Goal: Task Accomplishment & Management: Manage account settings

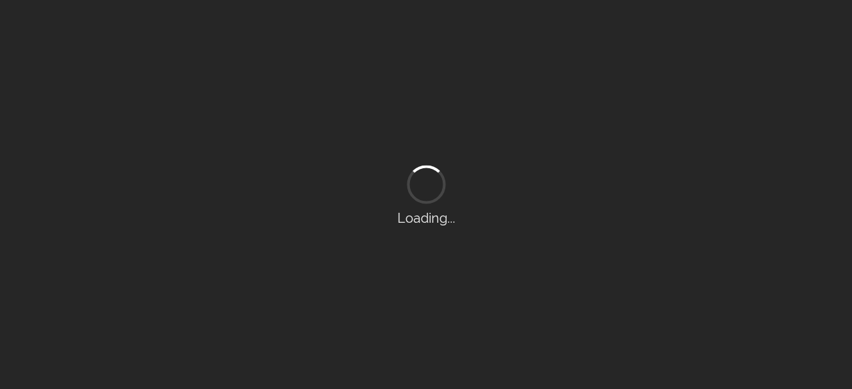
click at [116, 181] on div "Loading..." at bounding box center [426, 194] width 852 height 389
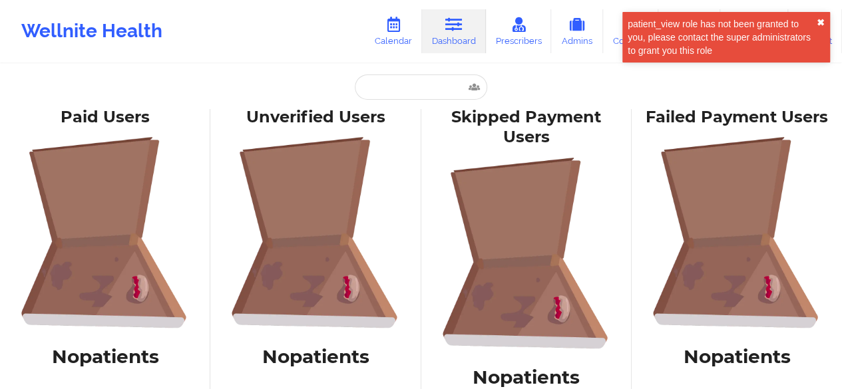
click at [817, 20] on button "✖︎" at bounding box center [820, 22] width 8 height 11
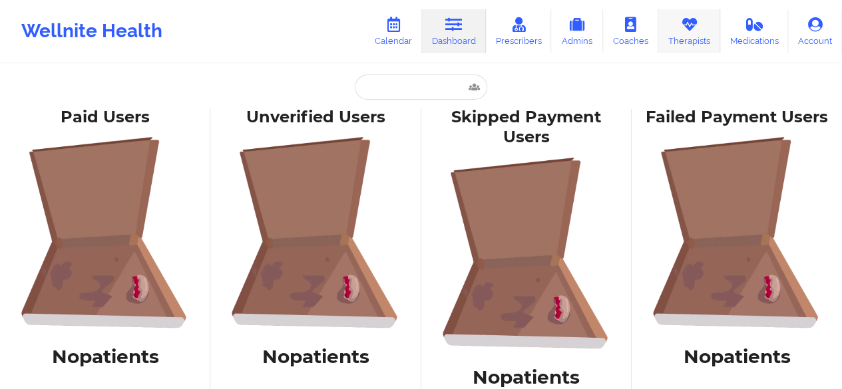
click at [681, 39] on link "Therapists" at bounding box center [689, 31] width 62 height 44
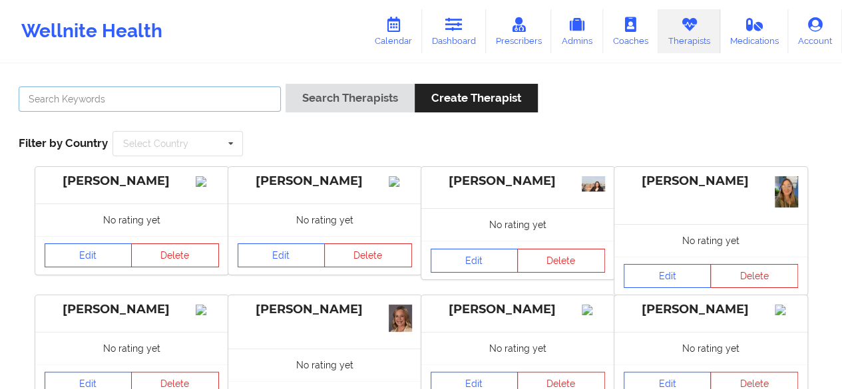
click at [73, 98] on input "text" at bounding box center [150, 98] width 262 height 25
type input "[PERSON_NAME]"
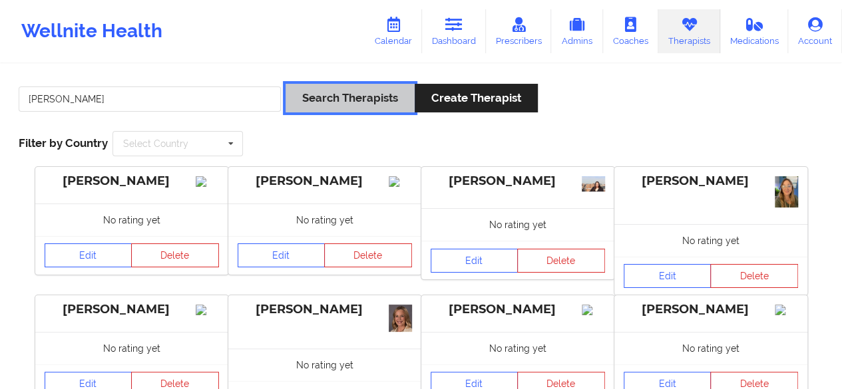
click at [299, 101] on button "Search Therapists" at bounding box center [349, 98] width 129 height 29
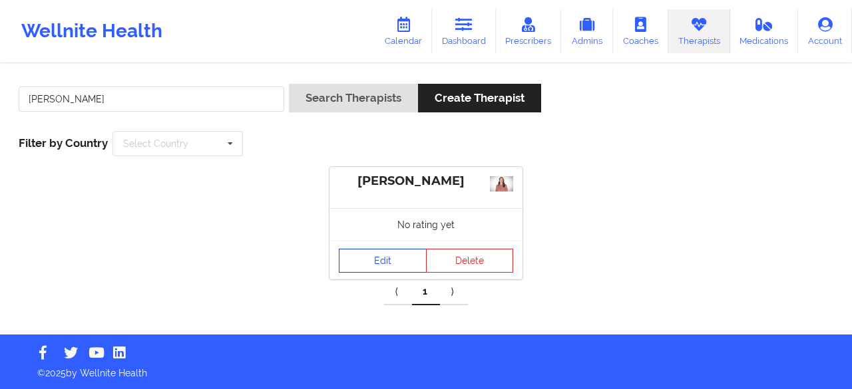
click at [396, 252] on link "Edit" at bounding box center [383, 261] width 88 height 24
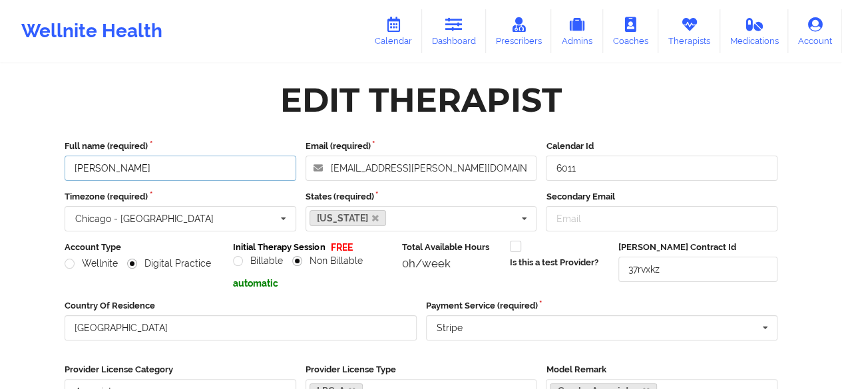
click at [115, 168] on input "[PERSON_NAME]" at bounding box center [181, 168] width 232 height 25
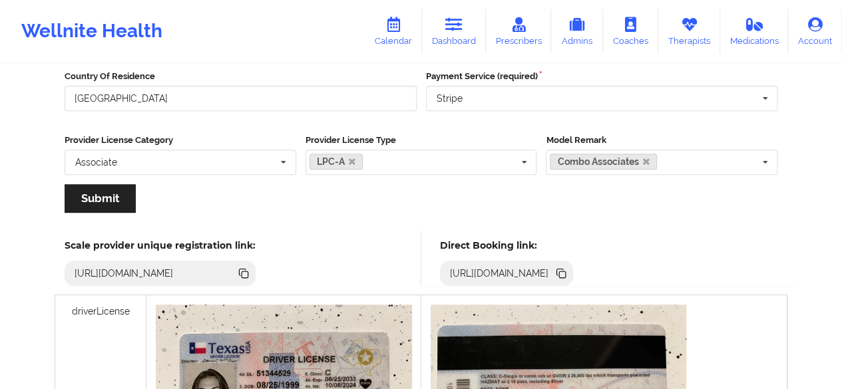
scroll to position [225, 0]
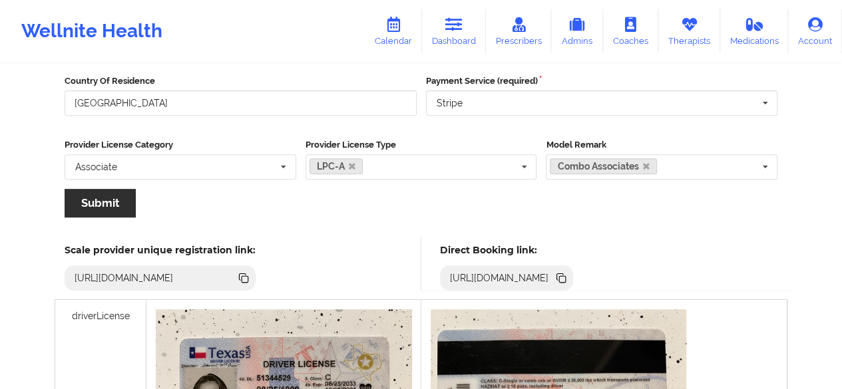
type input "[PERSON_NAME] ([PERSON_NAME]) [PERSON_NAME]"
click at [96, 208] on button "Submit" at bounding box center [100, 203] width 71 height 29
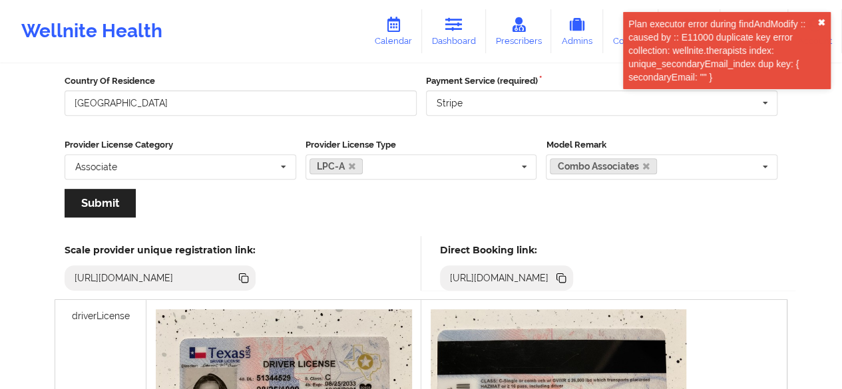
click at [824, 21] on button "✖︎" at bounding box center [821, 22] width 8 height 11
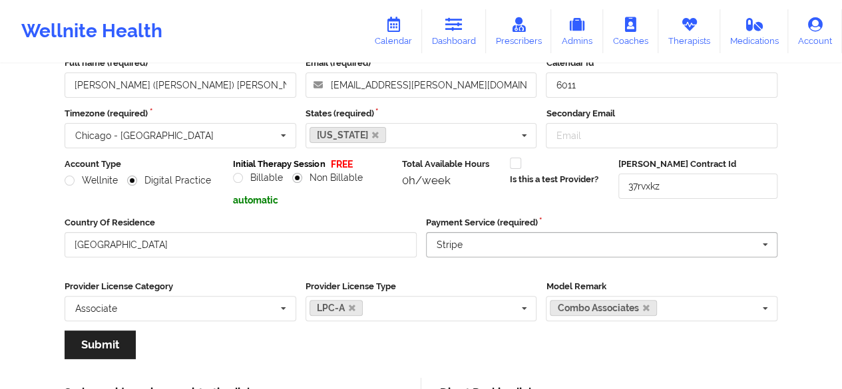
scroll to position [81, 0]
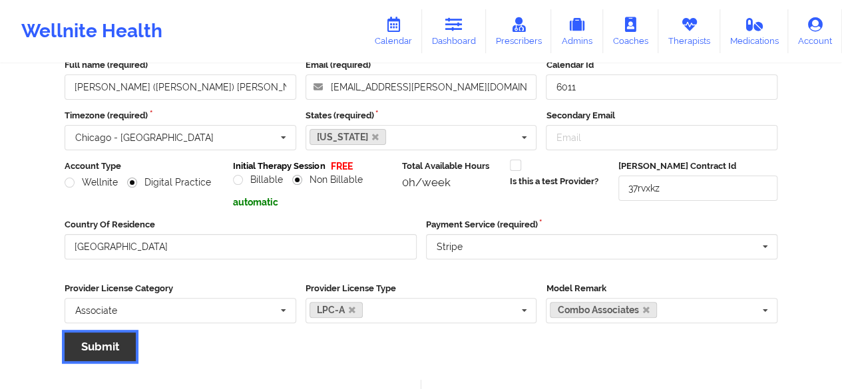
click at [111, 350] on button "Submit" at bounding box center [100, 347] width 71 height 29
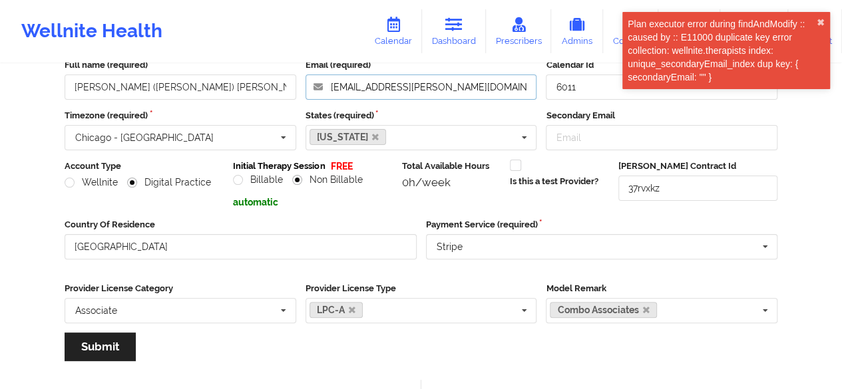
drag, startPoint x: 436, startPoint y: 91, endPoint x: 329, endPoint y: 94, distance: 107.8
click at [329, 94] on input "[EMAIL_ADDRESS][PERSON_NAME][DOMAIN_NAME]" at bounding box center [421, 87] width 232 height 25
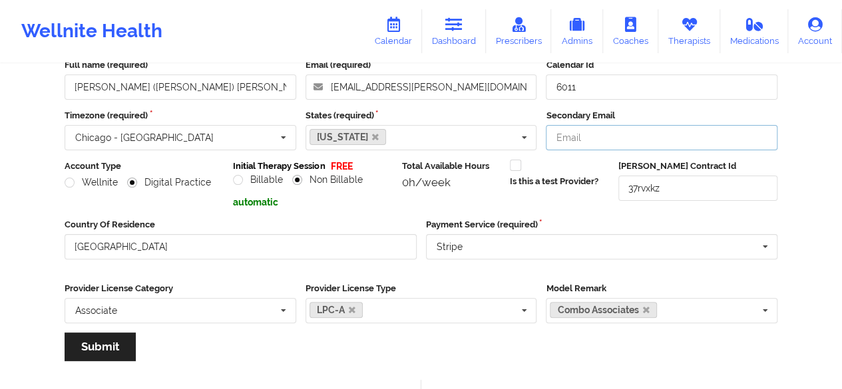
click at [592, 138] on input "Secondary Email" at bounding box center [662, 137] width 232 height 25
paste input "[EMAIL_ADDRESS][PERSON_NAME][DOMAIN_NAME]"
type input "[EMAIL_ADDRESS][PERSON_NAME][DOMAIN_NAME]"
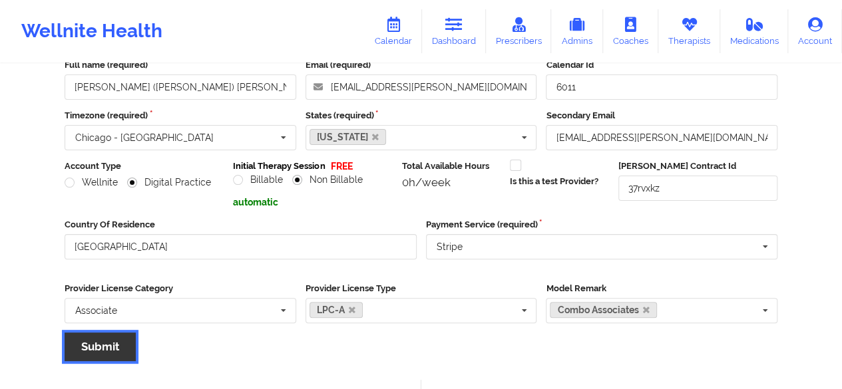
click at [87, 348] on button "Submit" at bounding box center [100, 347] width 71 height 29
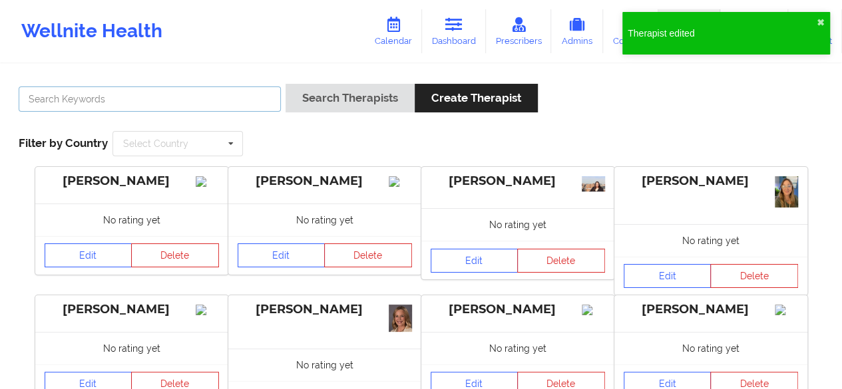
click at [162, 104] on input "text" at bounding box center [150, 98] width 262 height 25
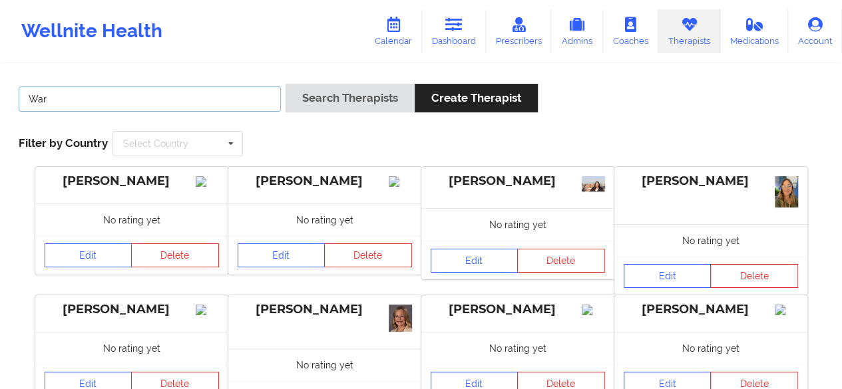
type input "[PERSON_NAME]"
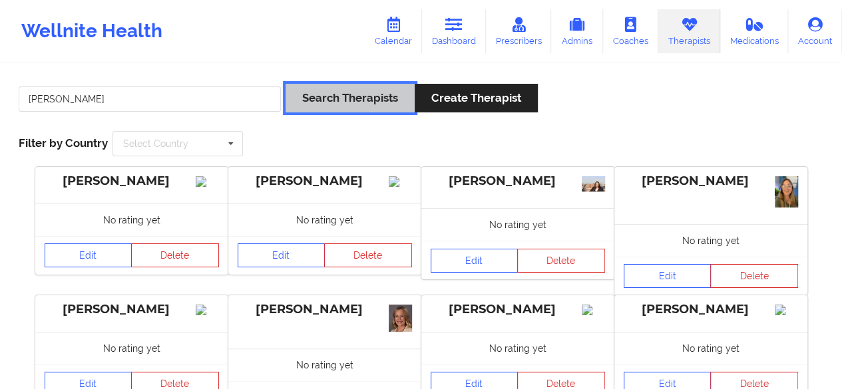
click at [323, 99] on button "Search Therapists" at bounding box center [349, 98] width 129 height 29
